Goal: Task Accomplishment & Management: Manage account settings

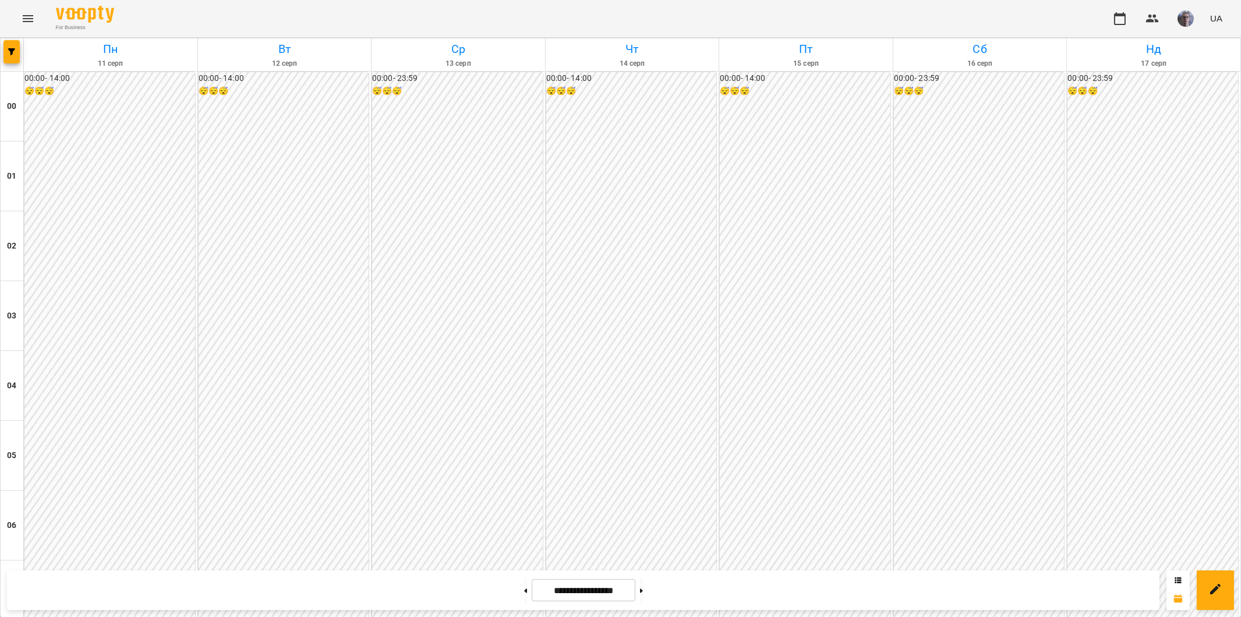
scroll to position [1100, 0]
click at [643, 593] on button at bounding box center [641, 591] width 3 height 26
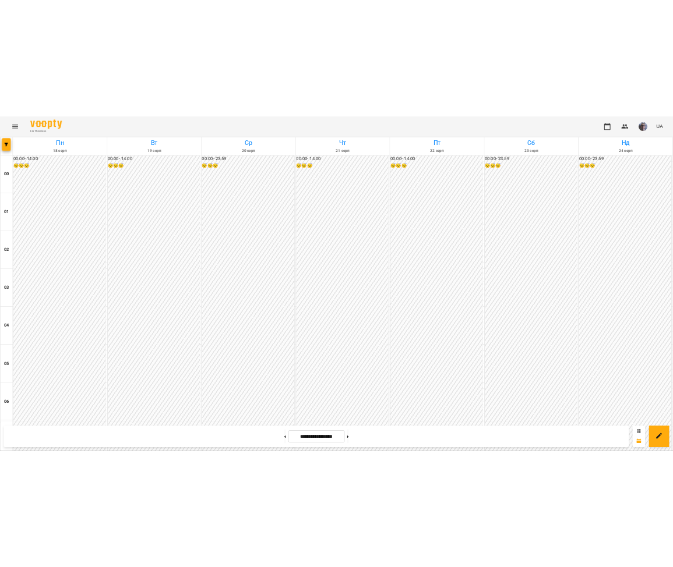
scroll to position [990, 0]
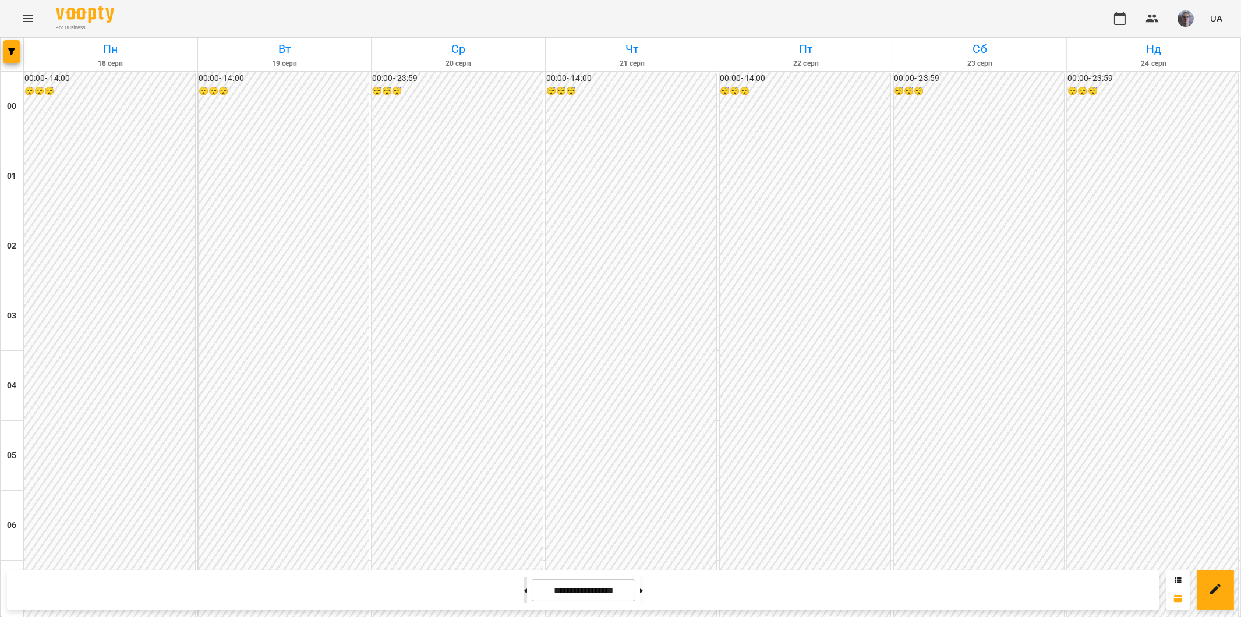
click at [524, 591] on button at bounding box center [525, 591] width 3 height 26
click at [643, 592] on button at bounding box center [641, 591] width 3 height 26
click at [643, 592] on icon at bounding box center [641, 591] width 3 height 4
click at [524, 589] on icon at bounding box center [525, 591] width 3 height 5
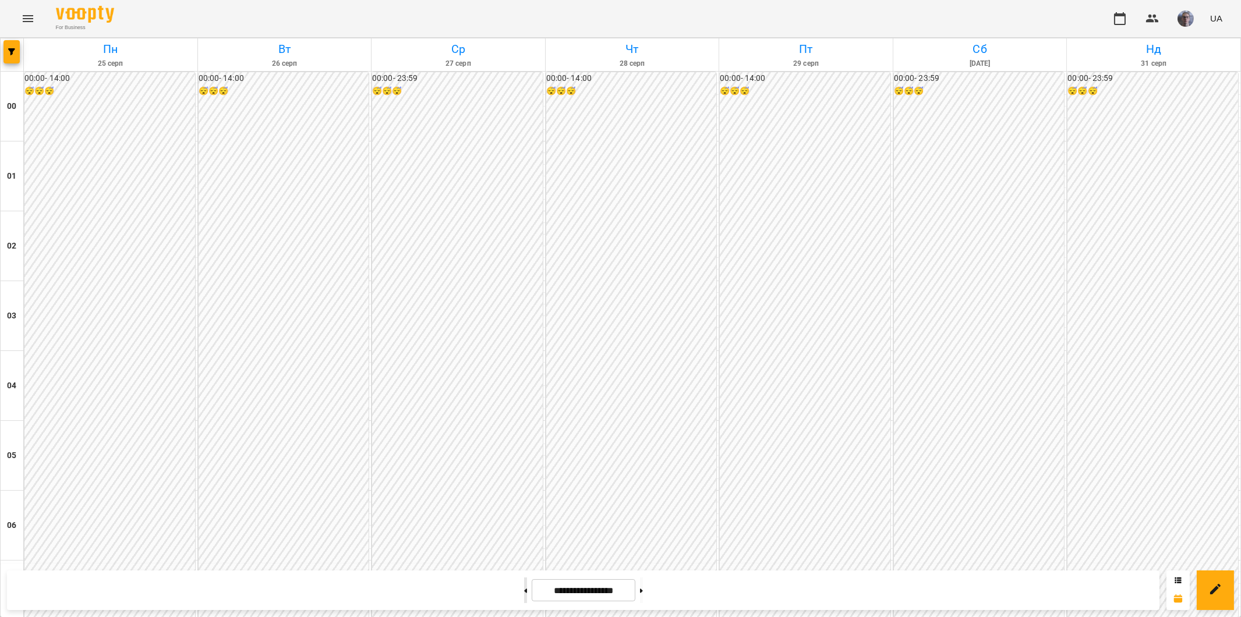
click at [524, 589] on icon at bounding box center [525, 591] width 3 height 5
type input "**********"
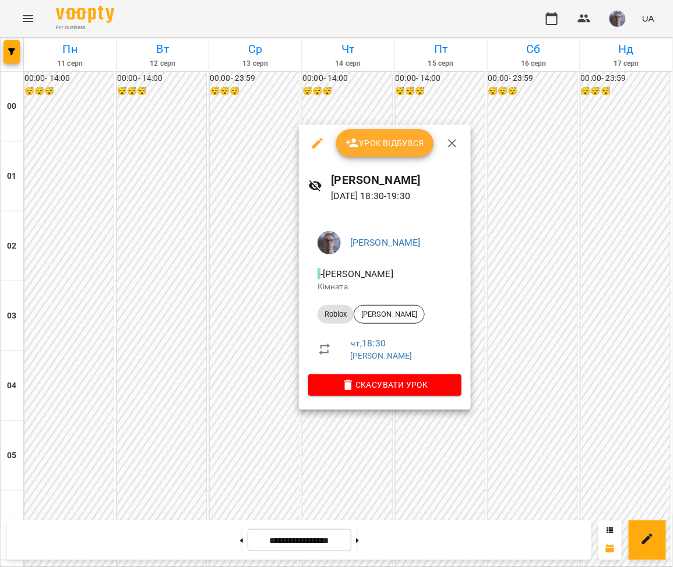
click at [351, 141] on icon "button" at bounding box center [352, 143] width 13 height 9
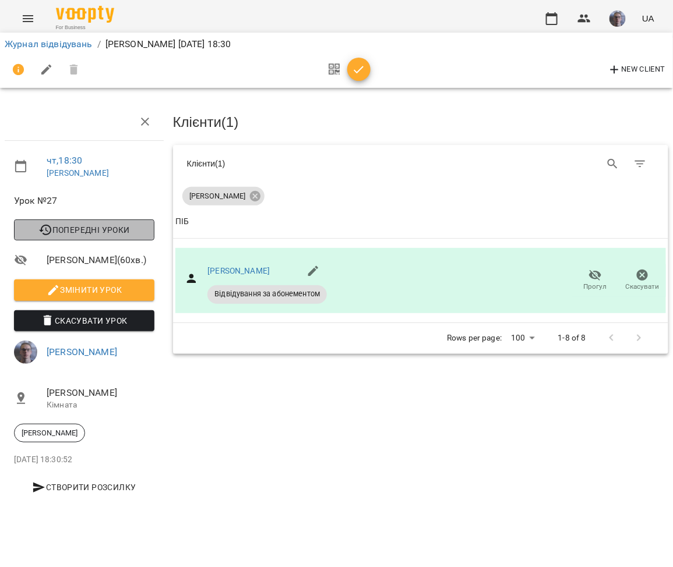
click at [103, 237] on span "Попередні уроки" at bounding box center [84, 230] width 122 height 14
